Goal: Transaction & Acquisition: Purchase product/service

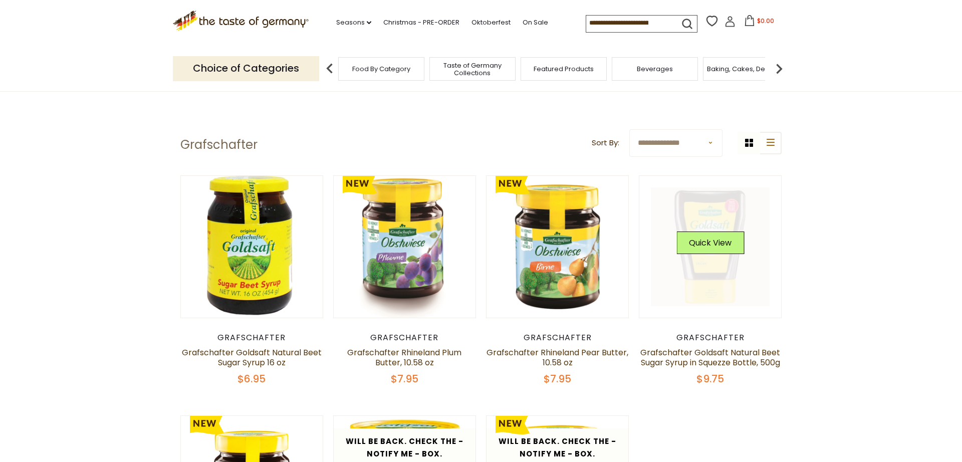
click at [700, 278] on link at bounding box center [710, 246] width 119 height 119
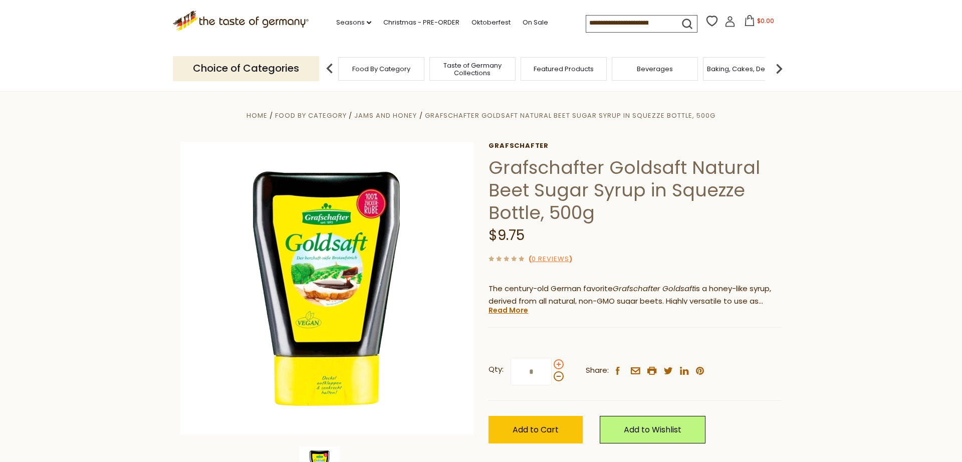
click at [556, 365] on span at bounding box center [559, 364] width 10 height 10
click at [552, 365] on input "*" at bounding box center [531, 372] width 41 height 28
click at [556, 365] on span at bounding box center [559, 364] width 10 height 10
click at [552, 365] on input "*" at bounding box center [531, 372] width 41 height 28
click at [556, 365] on span at bounding box center [559, 364] width 10 height 10
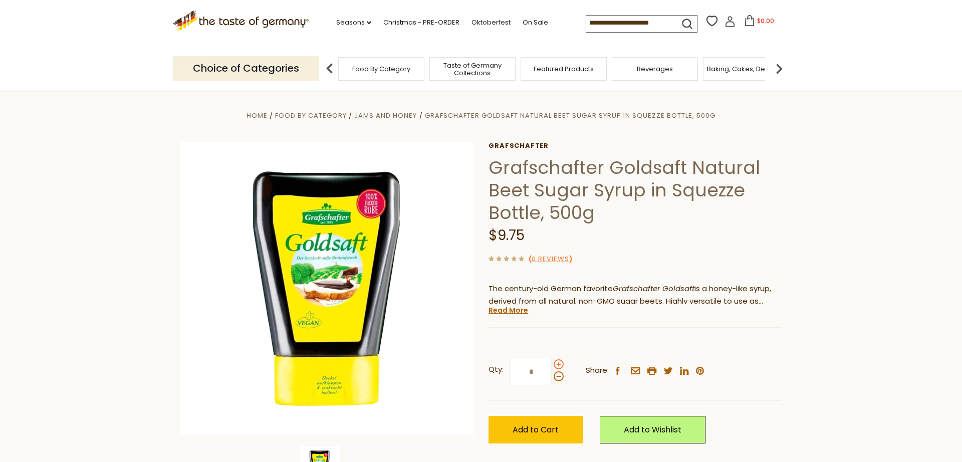
click at [552, 365] on input "*" at bounding box center [531, 372] width 41 height 28
click at [556, 365] on span at bounding box center [559, 364] width 10 height 10
click at [552, 365] on input "*" at bounding box center [531, 372] width 41 height 28
click at [557, 380] on span at bounding box center [559, 376] width 10 height 10
click at [552, 380] on input "*" at bounding box center [531, 372] width 41 height 28
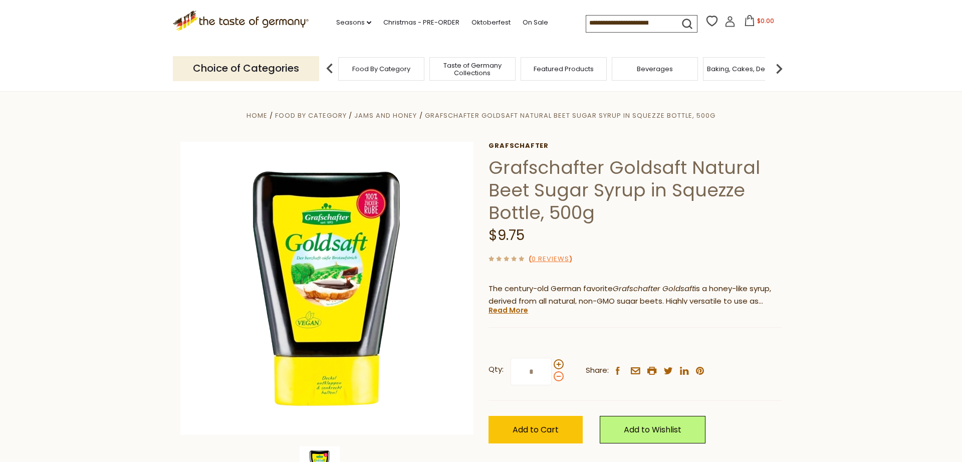
click at [557, 380] on span at bounding box center [559, 376] width 10 height 10
click at [552, 380] on input "*" at bounding box center [531, 372] width 41 height 28
click at [557, 363] on span at bounding box center [559, 364] width 10 height 10
click at [552, 363] on input "*" at bounding box center [531, 372] width 41 height 28
click at [557, 363] on span at bounding box center [559, 364] width 10 height 10
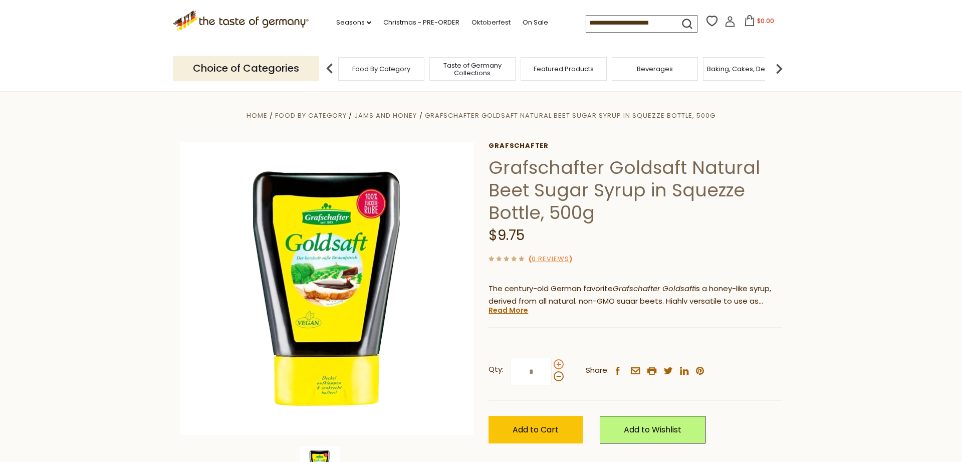
click at [552, 363] on input "*" at bounding box center [531, 372] width 41 height 28
click at [557, 363] on span at bounding box center [559, 364] width 10 height 10
click at [552, 363] on input "*" at bounding box center [531, 372] width 41 height 28
click at [558, 375] on span at bounding box center [559, 376] width 10 height 10
click at [552, 375] on input "**" at bounding box center [531, 372] width 41 height 28
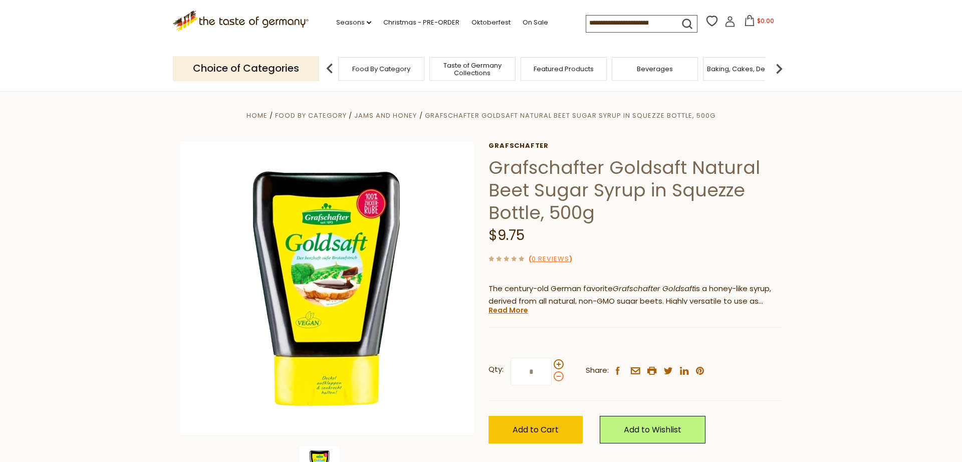
click at [558, 375] on span at bounding box center [559, 376] width 10 height 10
click at [552, 375] on input "*" at bounding box center [531, 372] width 41 height 28
type input "*"
click at [536, 431] on span "Add to Cart" at bounding box center [536, 430] width 46 height 12
click at [744, 19] on icon at bounding box center [748, 20] width 9 height 11
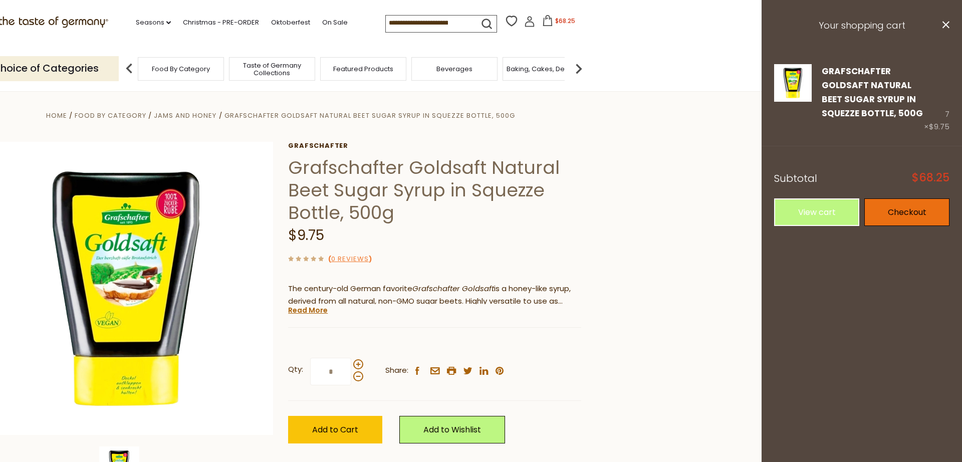
click at [918, 212] on link "Checkout" at bounding box center [907, 212] width 85 height 28
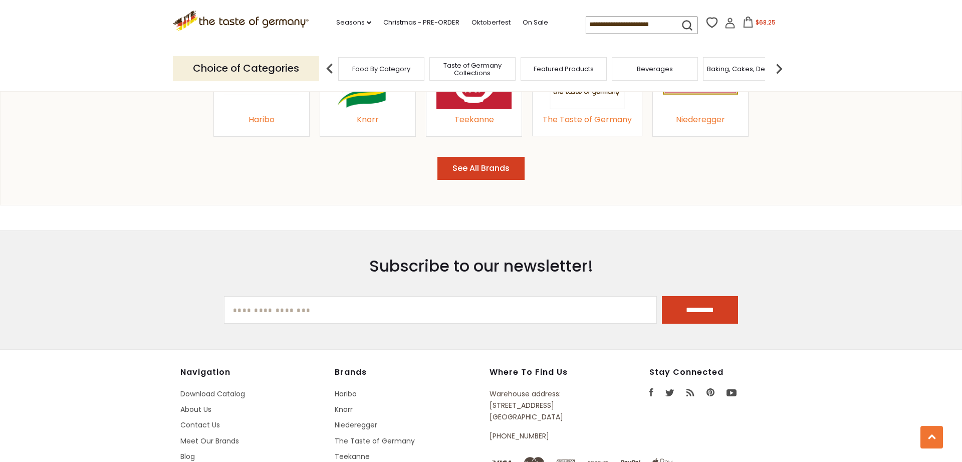
scroll to position [1163, 0]
